Goal: Entertainment & Leisure: Consume media (video, audio)

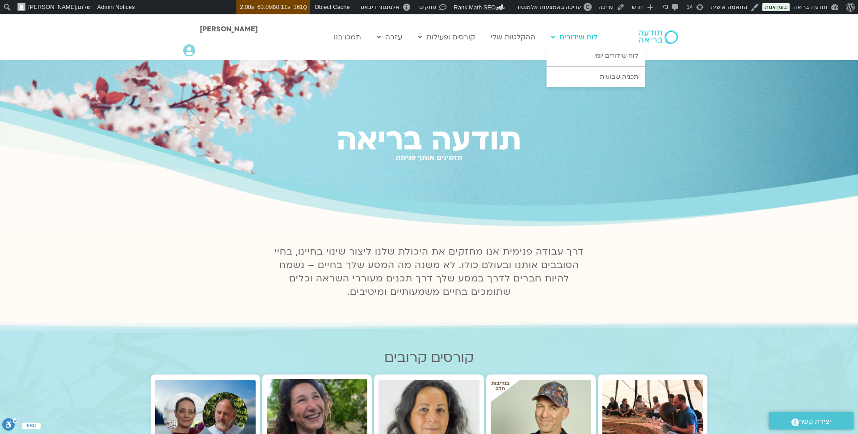
click at [574, 42] on link "לוח שידורים" at bounding box center [574, 37] width 55 height 17
click at [598, 55] on link "לוח שידורים יומי" at bounding box center [596, 56] width 98 height 21
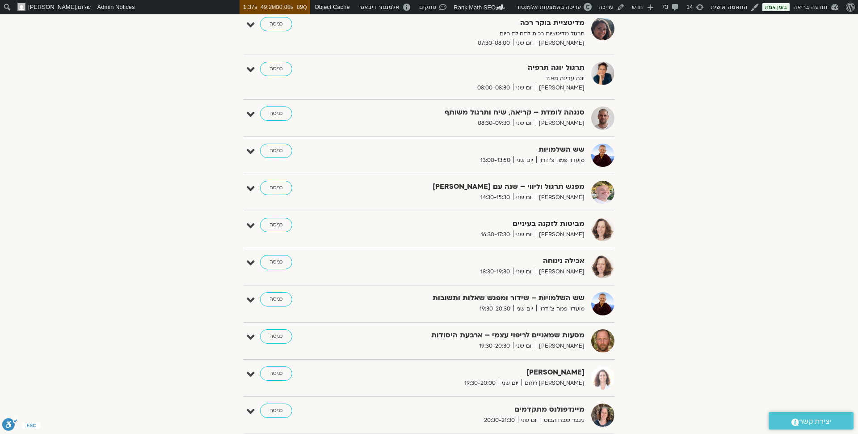
scroll to position [248, 0]
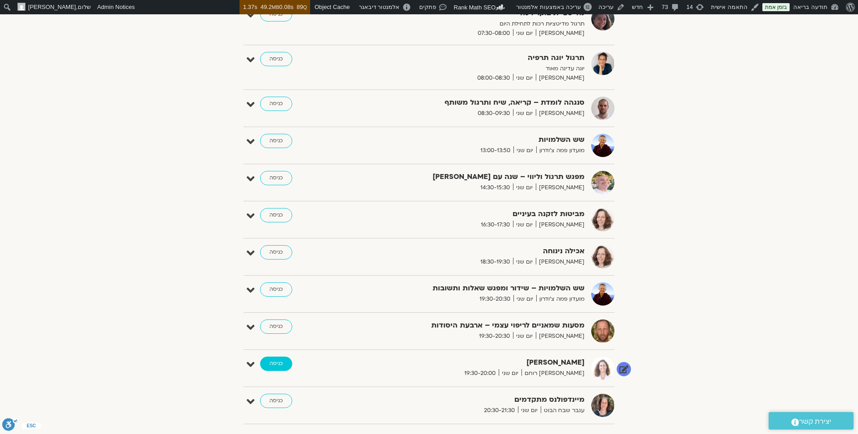
click at [276, 361] on link "כניסה" at bounding box center [276, 363] width 32 height 14
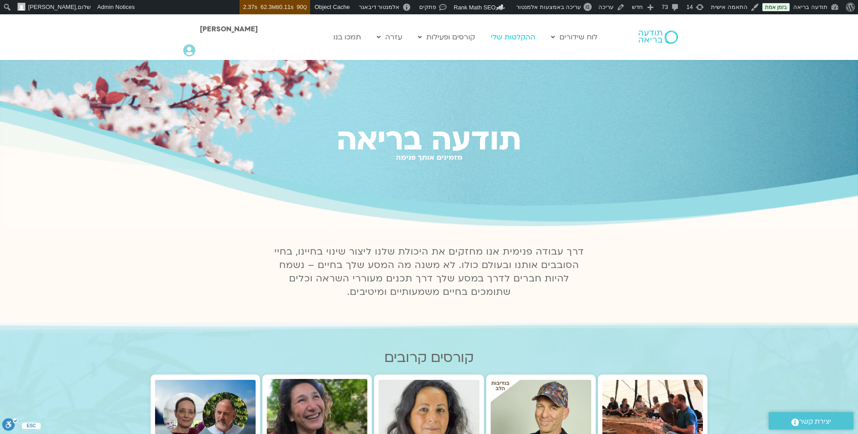
click at [506, 39] on link "ההקלטות שלי" at bounding box center [513, 37] width 54 height 17
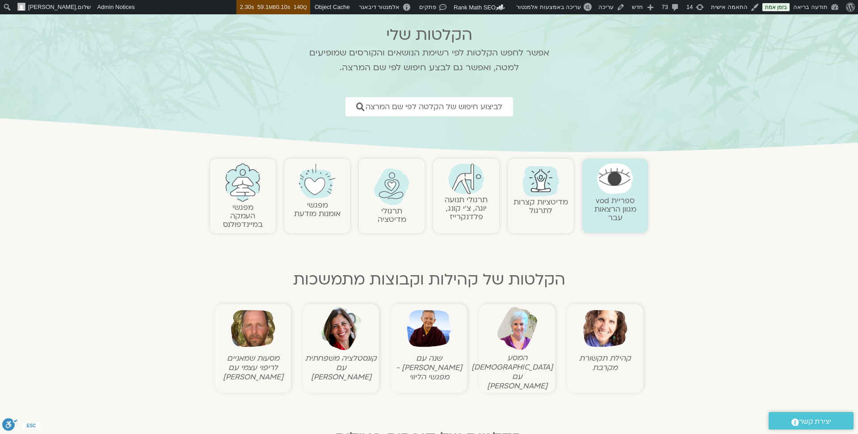
click at [455, 205] on link "תרגולי תנועה יוגה, צ׳י קונג, פלדנקרייז" at bounding box center [466, 208] width 43 height 27
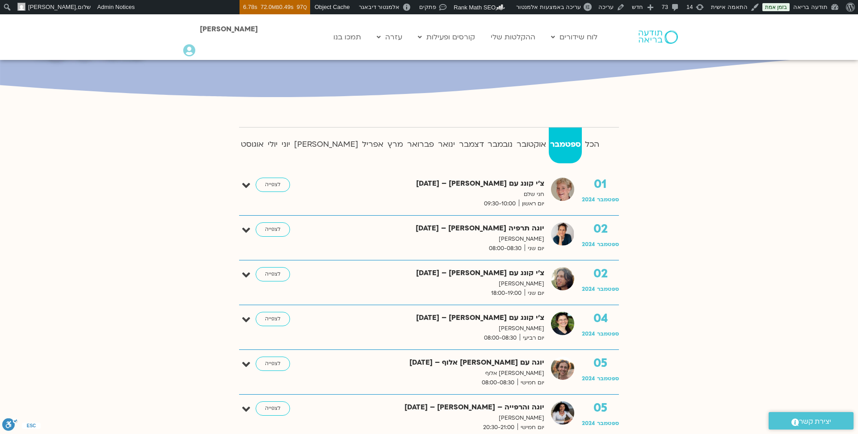
scroll to position [180, 0]
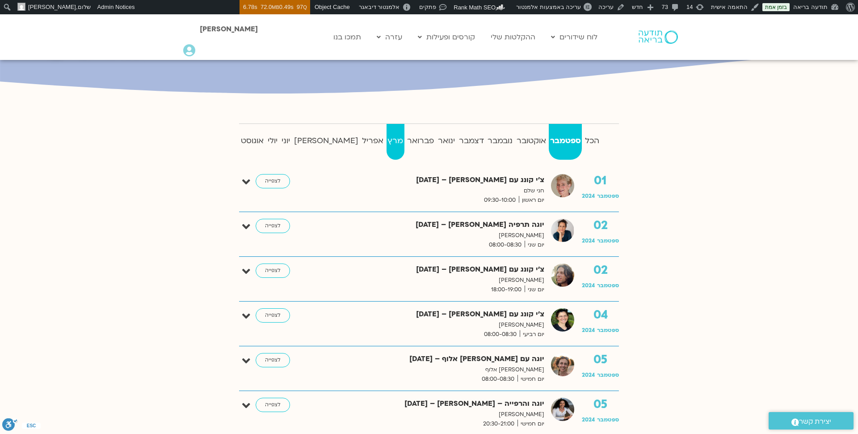
click at [387, 143] on strong "מרץ" at bounding box center [396, 140] width 18 height 13
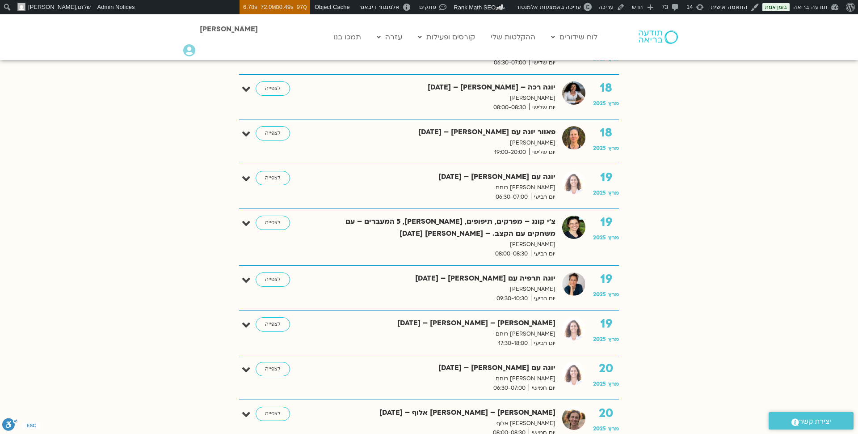
scroll to position [1952, 0]
click at [269, 317] on link "לצפייה" at bounding box center [273, 324] width 34 height 14
